Goal: Transaction & Acquisition: Purchase product/service

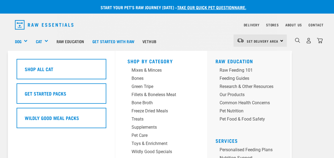
click at [44, 41] on div "Cat" at bounding box center [44, 41] width 17 height 22
click at [45, 39] on div "Cat" at bounding box center [44, 41] width 17 height 22
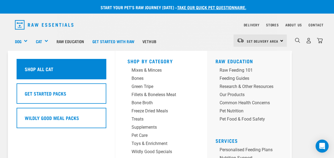
click at [48, 71] on h5 "Shop All Cat" at bounding box center [38, 68] width 29 height 7
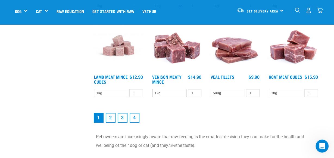
scroll to position [733, 0]
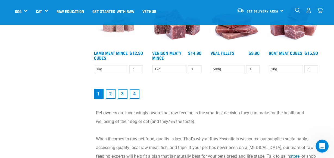
click at [110, 93] on link "2" at bounding box center [111, 94] width 10 height 10
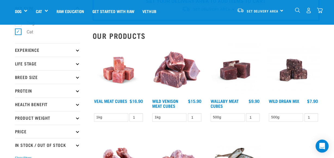
scroll to position [27, 0]
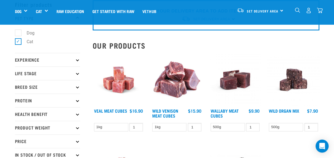
click at [292, 79] on img at bounding box center [293, 80] width 52 height 52
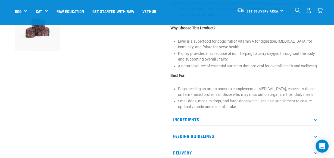
scroll to position [217, 0]
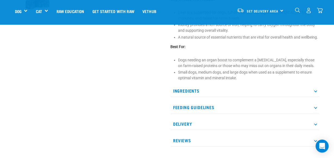
click at [314, 90] on icon at bounding box center [315, 90] width 3 height 3
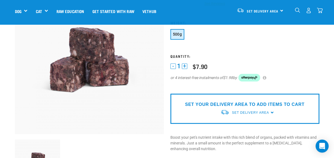
scroll to position [0, 0]
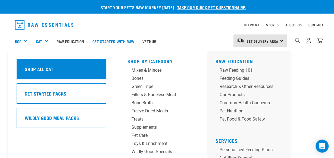
click at [47, 67] on h5 "Shop All Cat" at bounding box center [38, 68] width 29 height 7
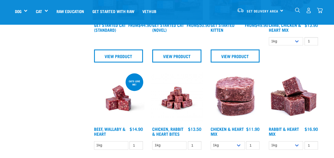
scroll to position [244, 0]
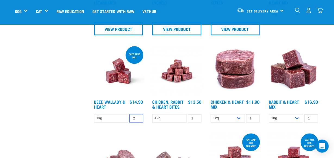
click at [137, 116] on input "2" at bounding box center [136, 118] width 14 height 8
type input "1"
click at [137, 118] on input "1" at bounding box center [136, 118] width 14 height 8
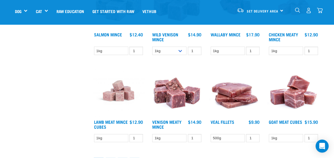
scroll to position [746, 0]
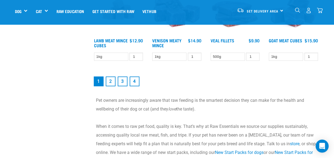
click at [111, 81] on link "2" at bounding box center [111, 82] width 10 height 10
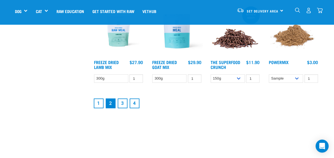
scroll to position [733, 0]
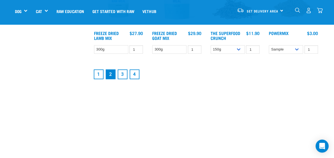
click at [123, 74] on link "3" at bounding box center [123, 75] width 10 height 10
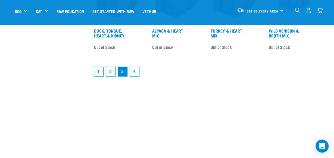
scroll to position [760, 0]
